Goal: Information Seeking & Learning: Compare options

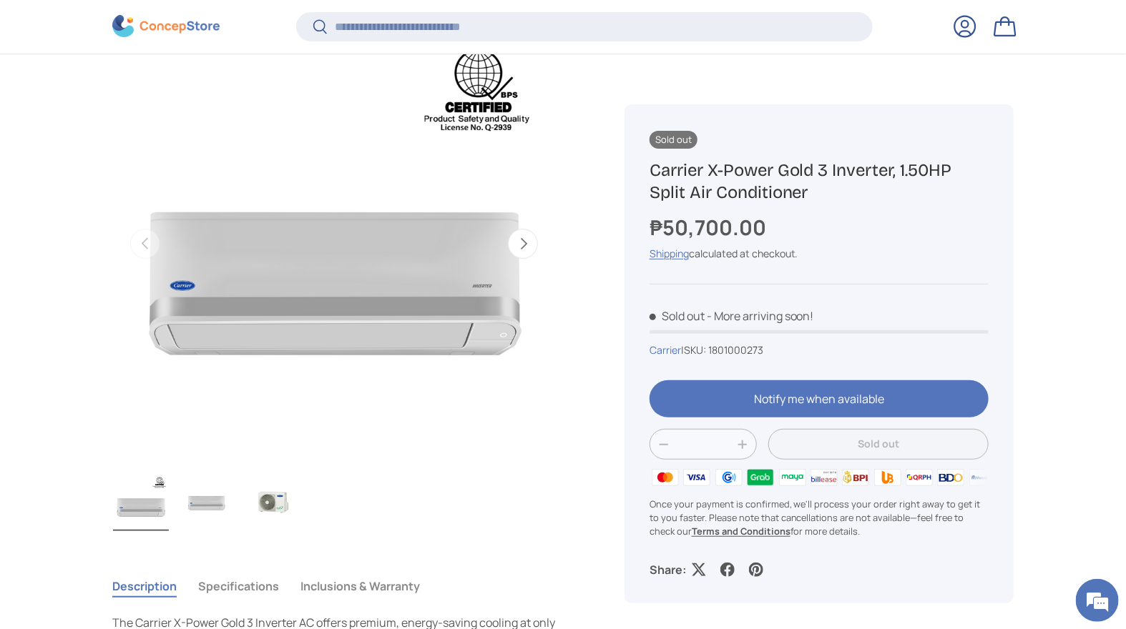
scroll to position [394, 0]
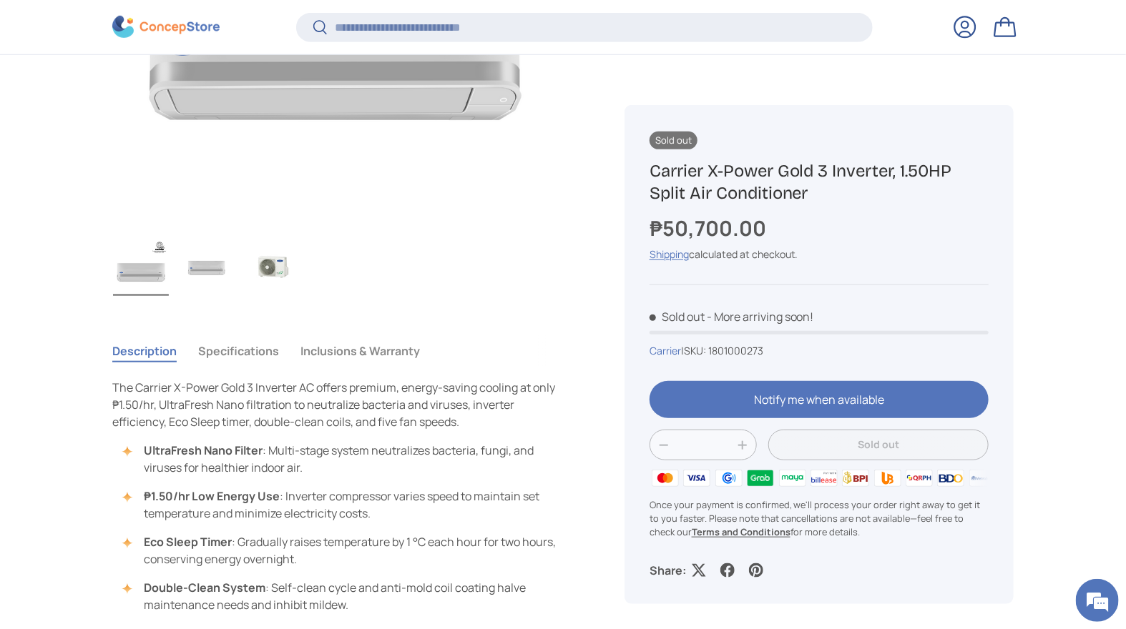
click at [245, 355] on button "Specifications" at bounding box center [238, 351] width 81 height 33
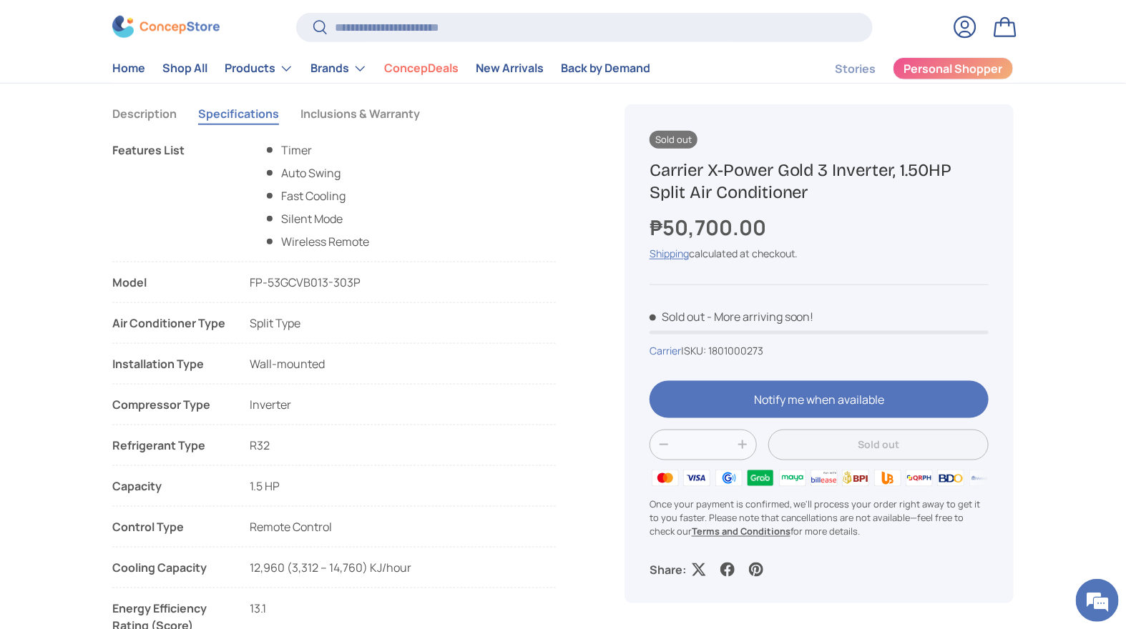
scroll to position [397, 0]
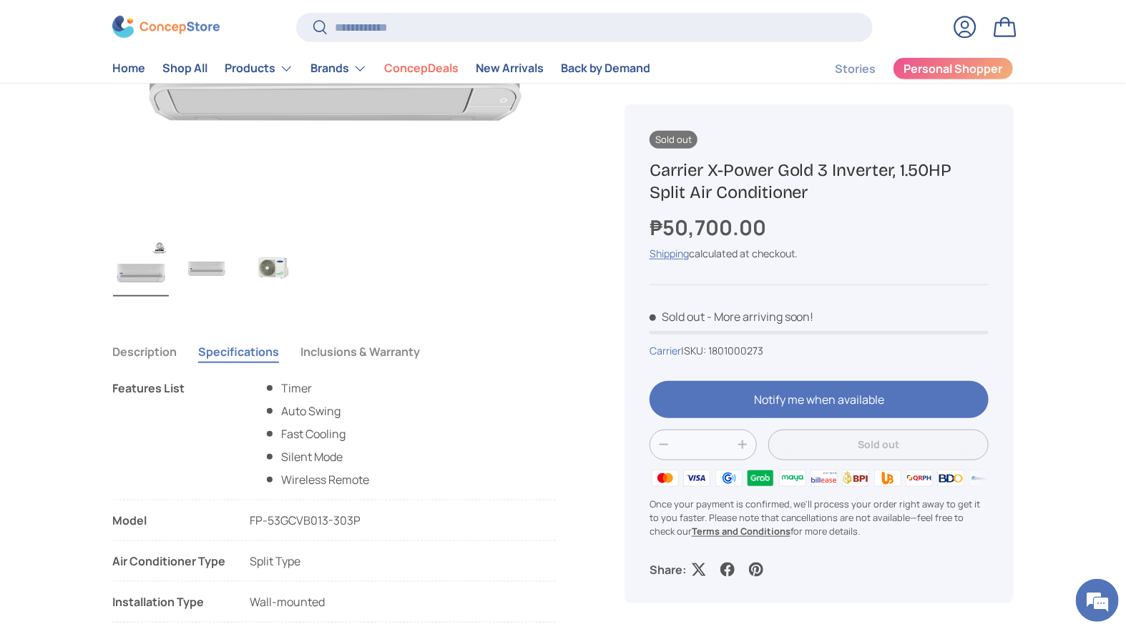
click at [385, 337] on button "Inclusions & Warranty" at bounding box center [359, 351] width 119 height 33
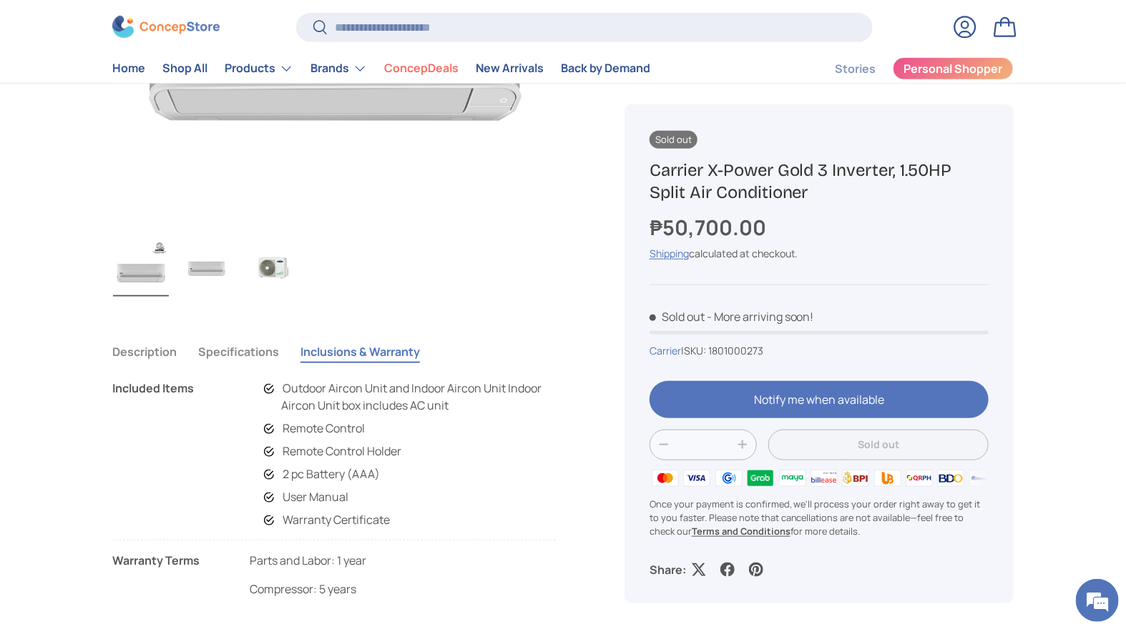
click at [260, 352] on button "Specifications" at bounding box center [238, 351] width 81 height 33
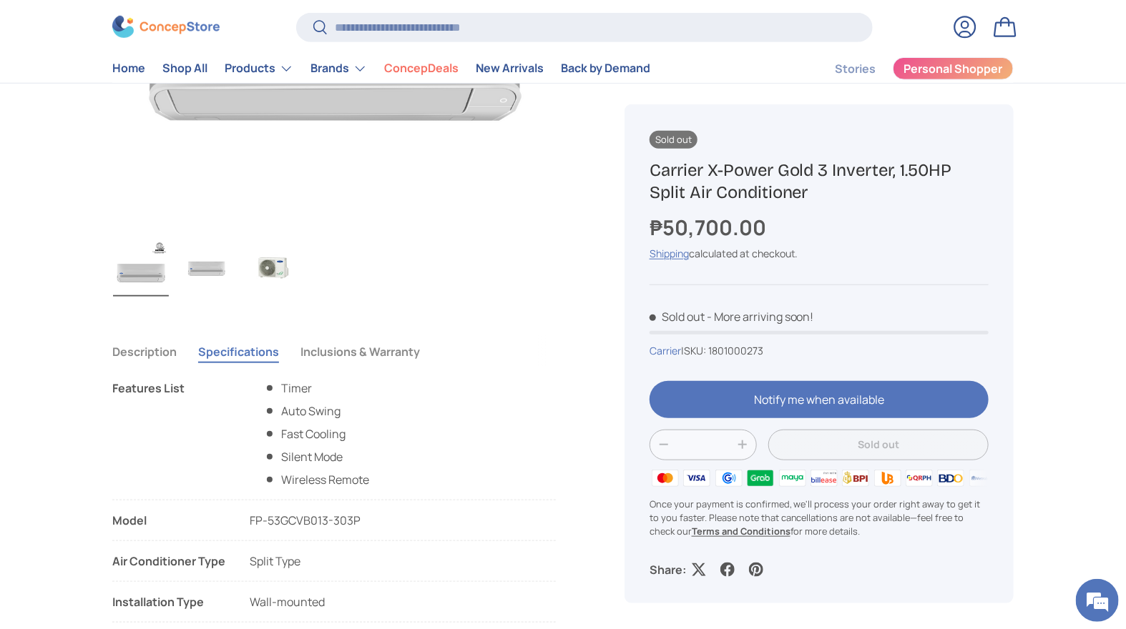
click at [280, 267] on img "Gallery Viewer" at bounding box center [273, 268] width 56 height 57
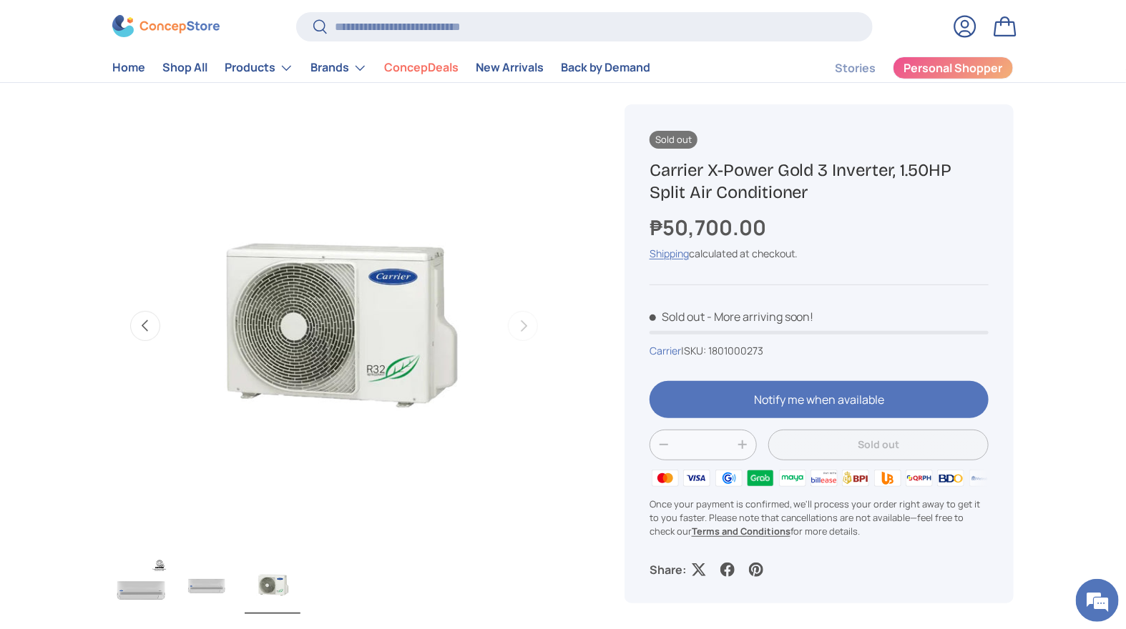
scroll to position [238, 0]
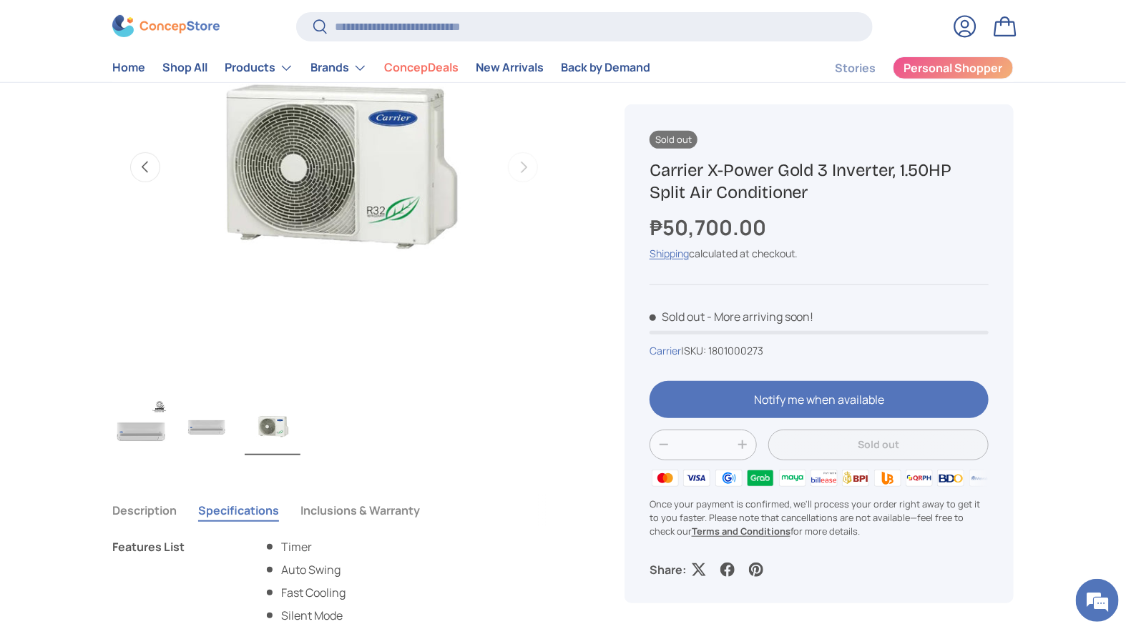
click at [218, 422] on img "Gallery Viewer" at bounding box center [207, 426] width 56 height 57
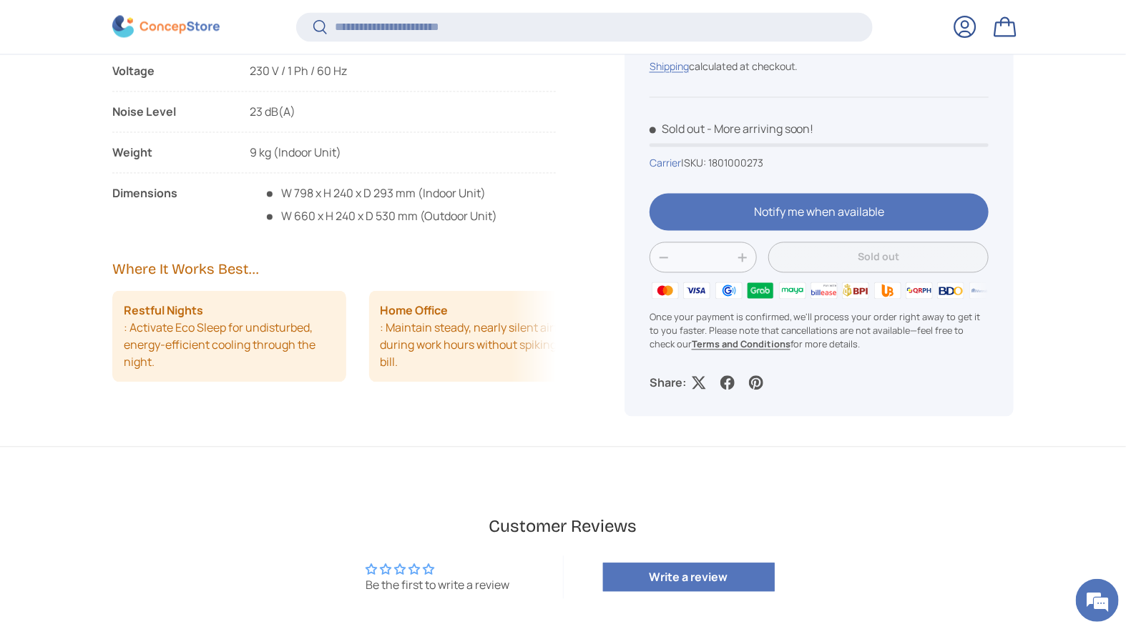
scroll to position [1824, 0]
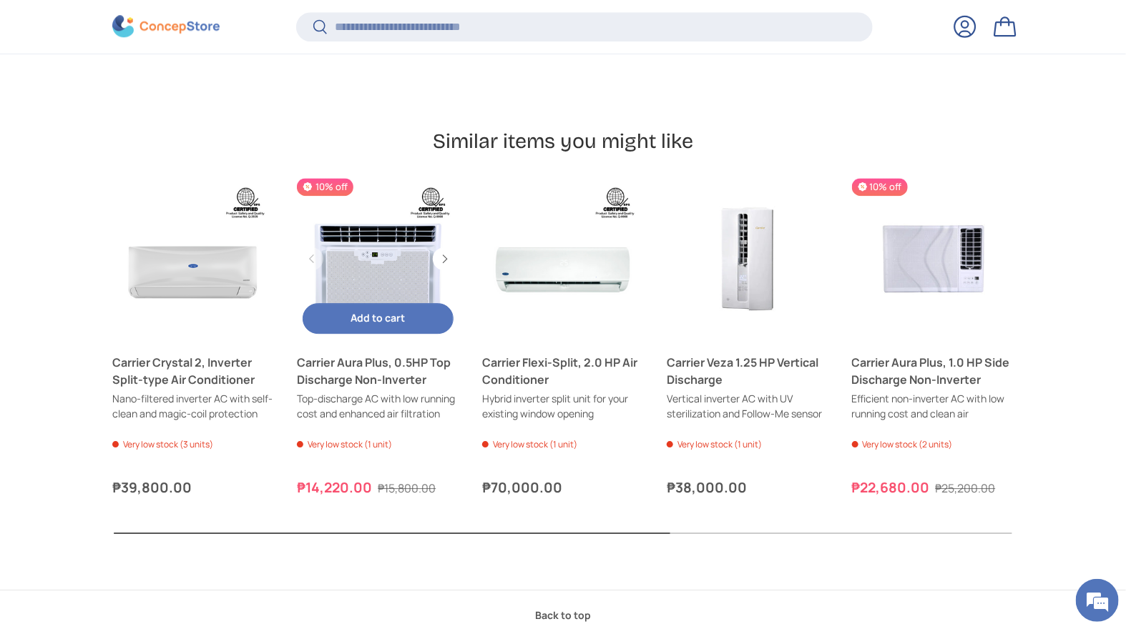
click at [406, 246] on link "Carrier Aura Plus, 0.5HP Top Discharge Non-Inverter" at bounding box center [378, 259] width 162 height 162
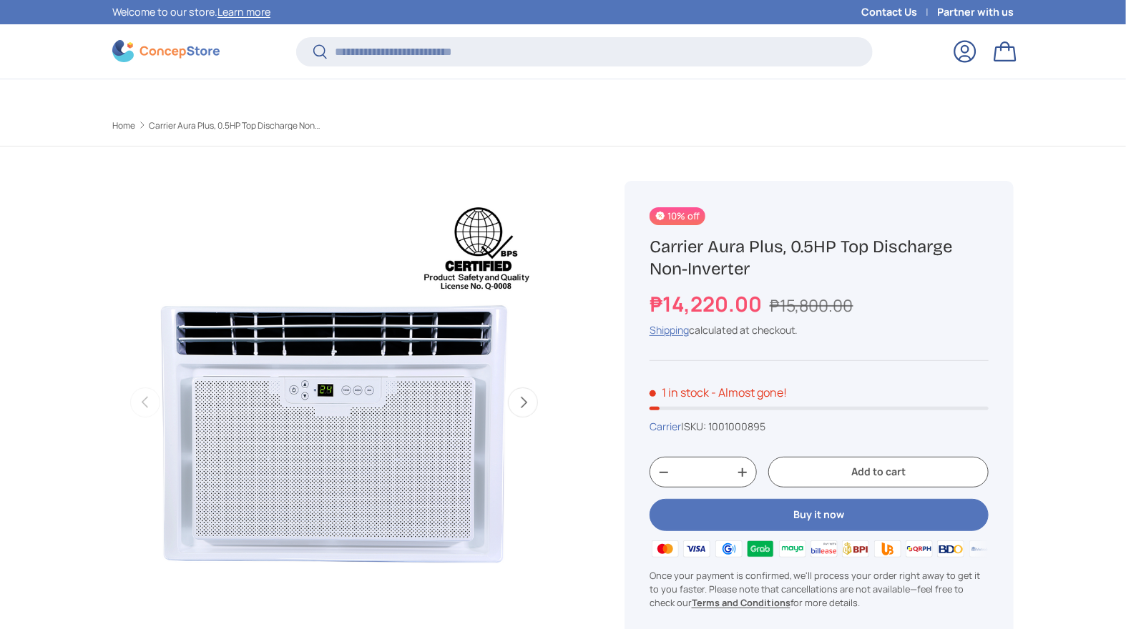
scroll to position [553, 0]
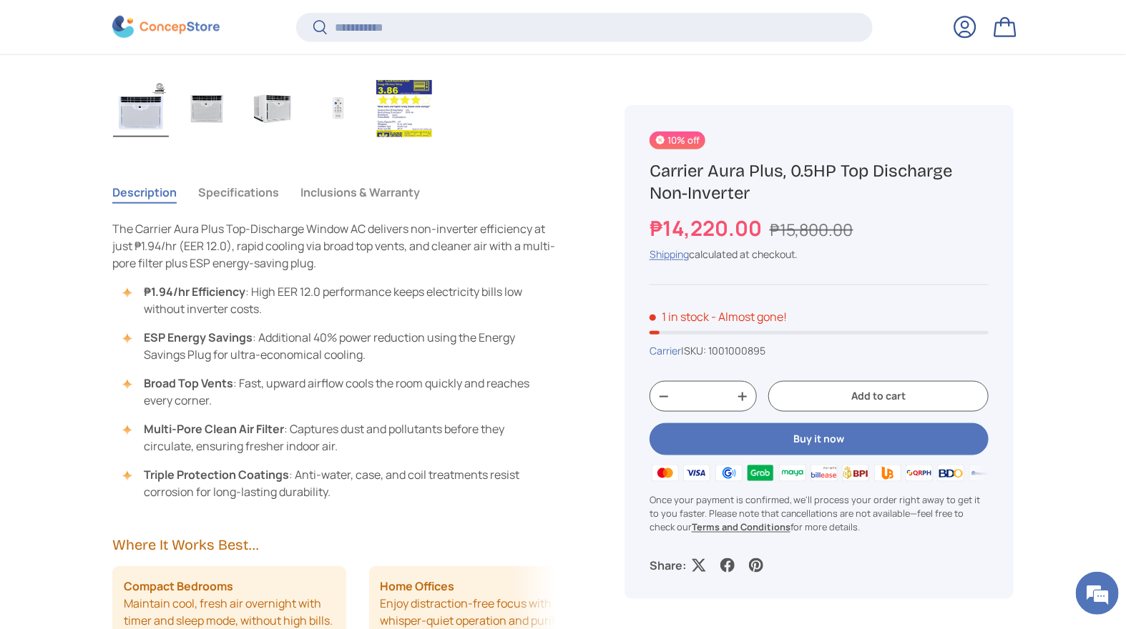
click at [242, 195] on button "Specifications" at bounding box center [238, 192] width 81 height 33
